Goal: Transaction & Acquisition: Book appointment/travel/reservation

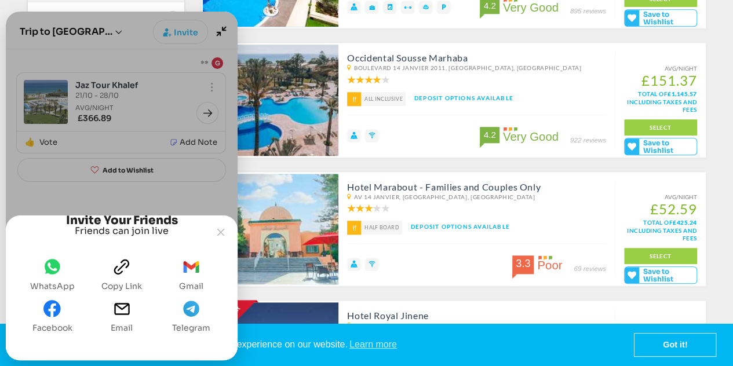
scroll to position [502, 0]
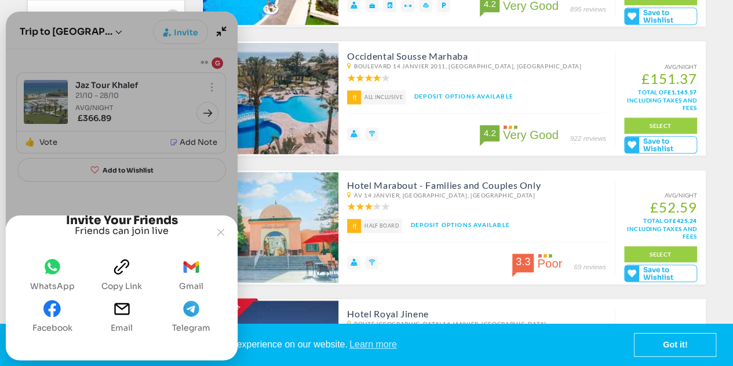
click at [410, 191] on small "Av 14 Janvier, [GEOGRAPHIC_DATA], [GEOGRAPHIC_DATA]" at bounding box center [476, 195] width 259 height 8
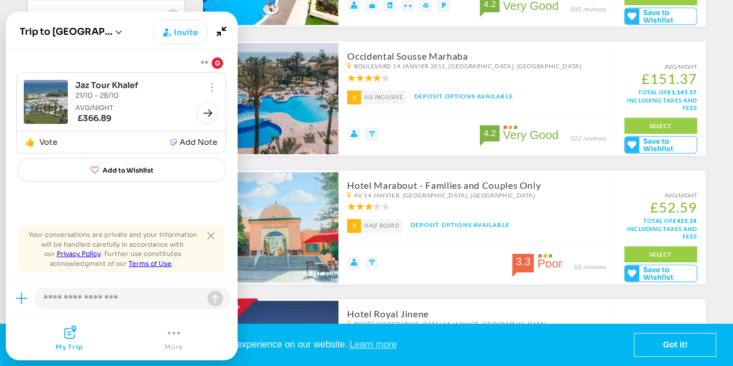
click at [460, 248] on div "3.3 Poor 69 reviews" at bounding box center [476, 262] width 259 height 41
click at [653, 250] on link "SELECT" at bounding box center [660, 254] width 73 height 16
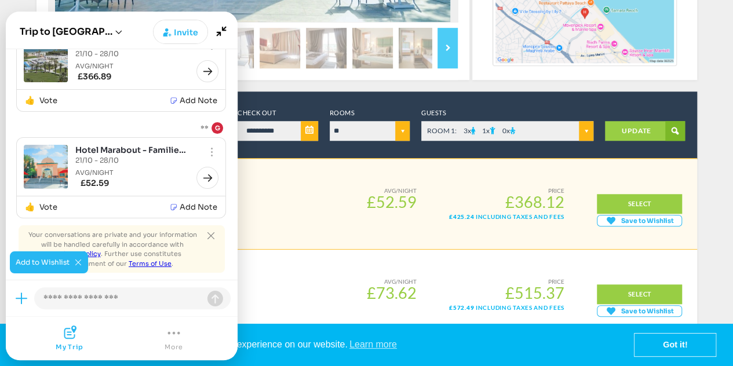
click at [285, 191] on div "Smart Deal!" at bounding box center [262, 185] width 180 height 13
click at [281, 194] on div "Superior Familyroom Board Type Half Board (MTSTRUP) Smart Deal!" at bounding box center [202, 191] width 302 height 24
click at [224, 32] on icon "Minimize" at bounding box center [221, 31] width 22 height 22
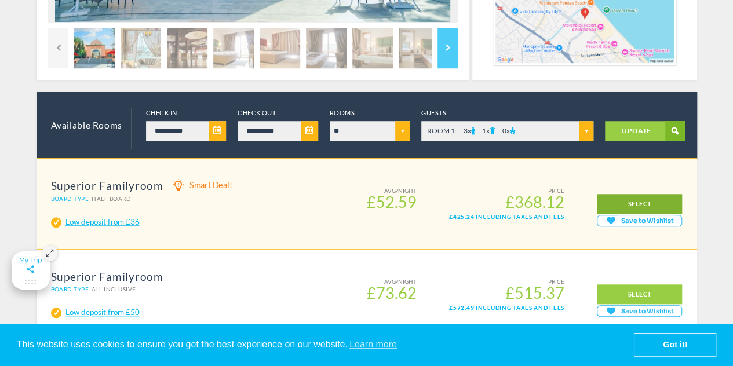
click at [626, 198] on link "SELECT" at bounding box center [639, 204] width 85 height 20
